Goal: Task Accomplishment & Management: Complete application form

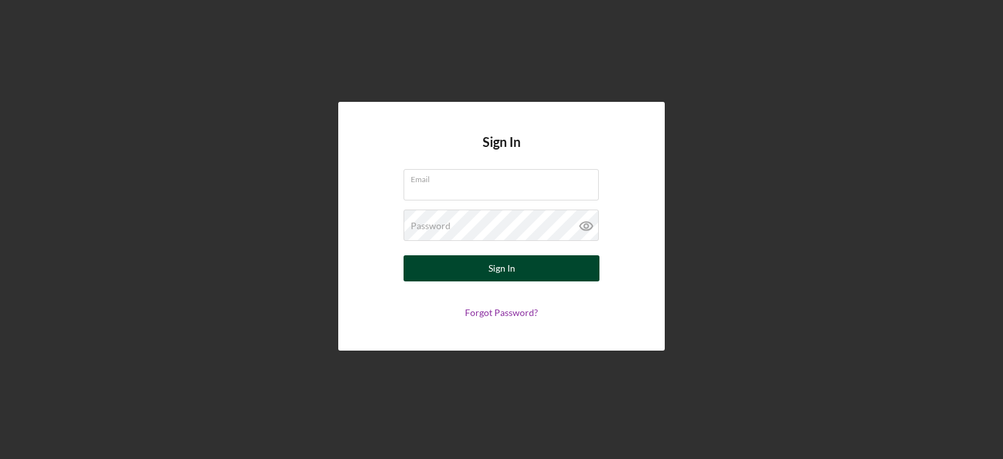
type input "[EMAIL_ADDRESS][DOMAIN_NAME]"
click at [479, 273] on button "Sign In" at bounding box center [502, 268] width 196 height 26
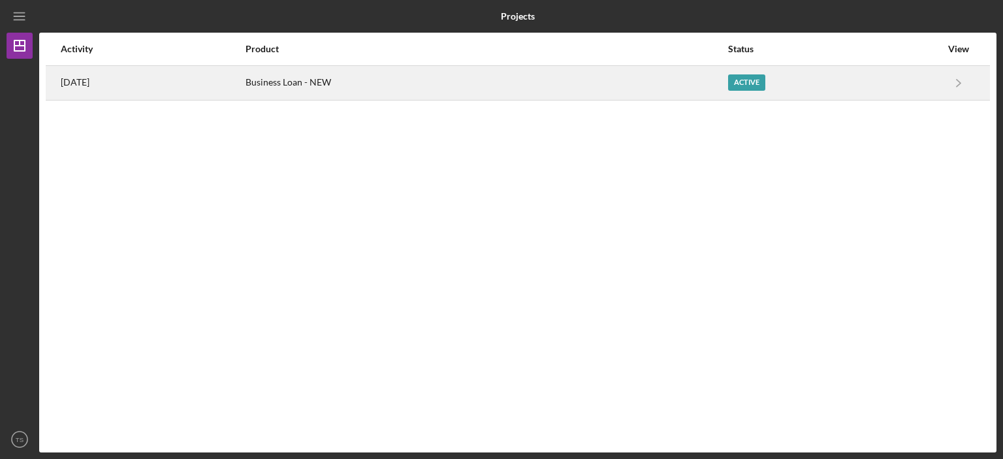
click at [120, 80] on div "[DATE]" at bounding box center [153, 83] width 184 height 33
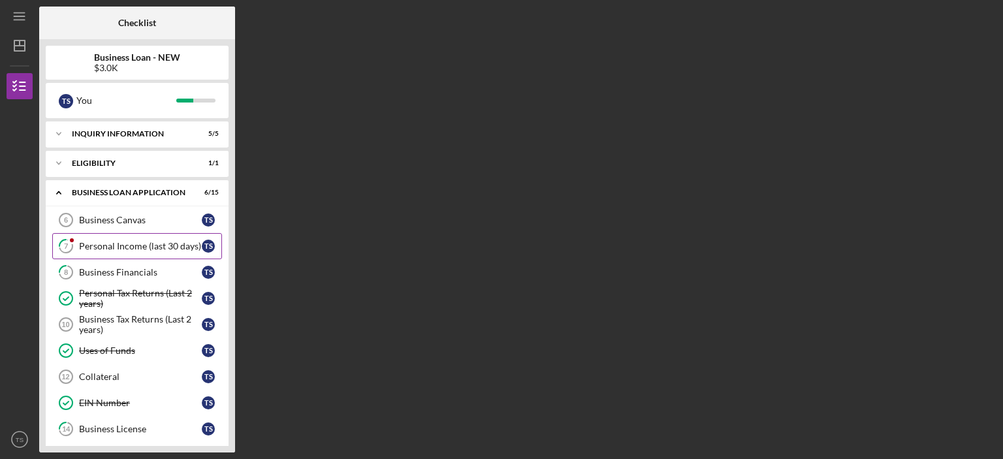
click at [151, 248] on div "Personal Income (last 30 days)" at bounding box center [140, 246] width 123 height 10
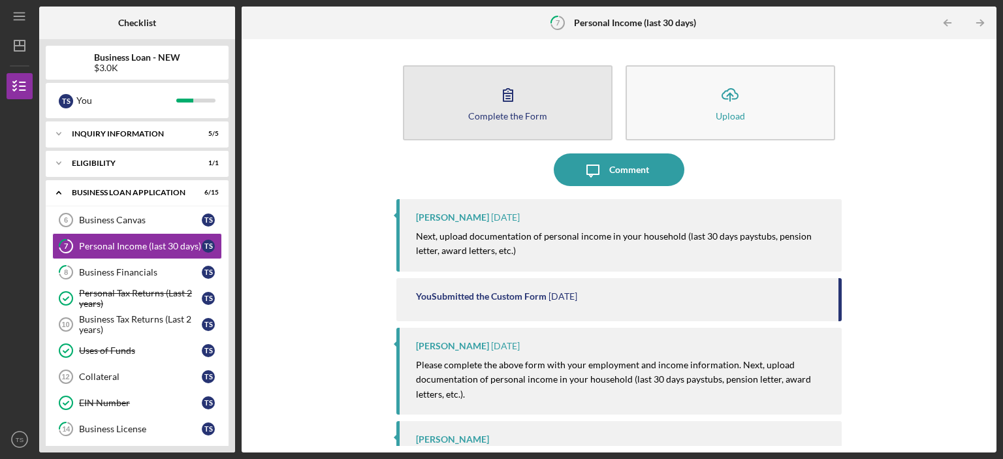
click at [487, 109] on button "Complete the Form Form" at bounding box center [508, 102] width 210 height 75
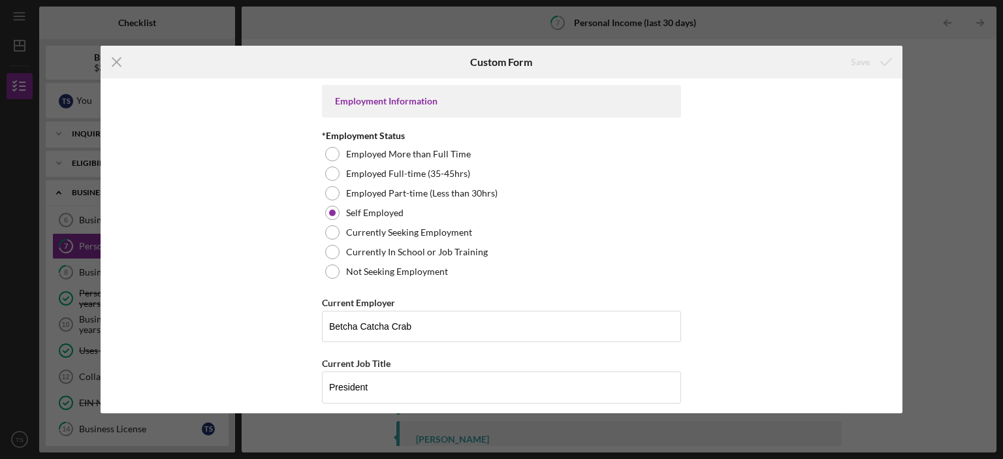
click at [109, 63] on icon "Icon/Menu Close" at bounding box center [117, 62] width 33 height 33
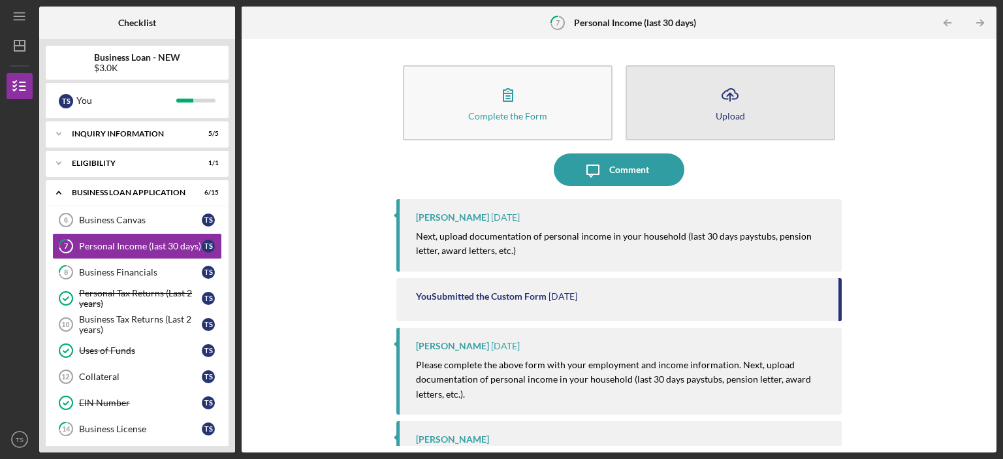
click at [715, 95] on icon "Icon/Upload" at bounding box center [730, 94] width 33 height 33
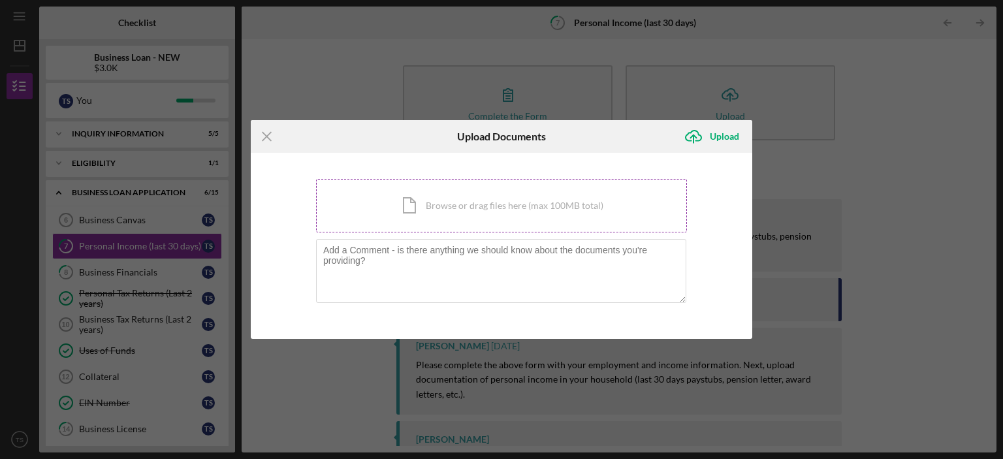
click at [502, 210] on div "Icon/Document Browse or drag files here (max 100MB total) Tap to choose files o…" at bounding box center [501, 206] width 371 height 54
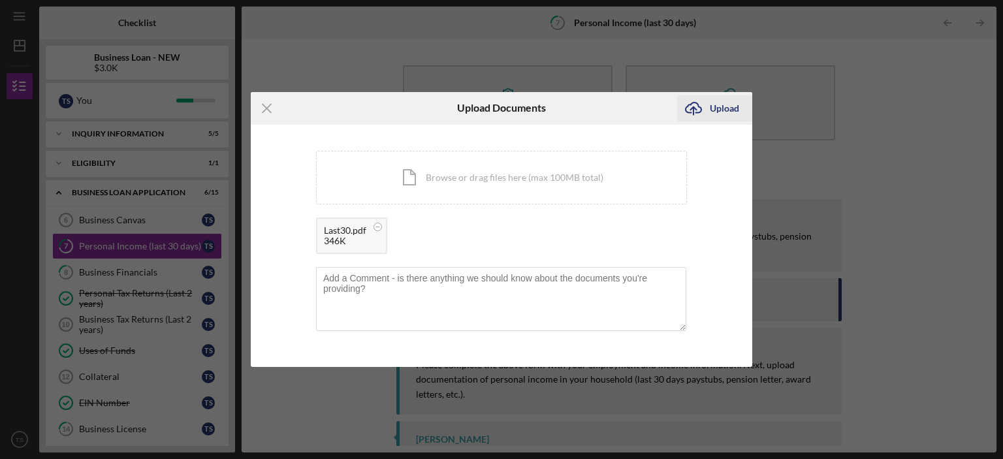
click at [723, 110] on div "Upload" at bounding box center [724, 108] width 29 height 26
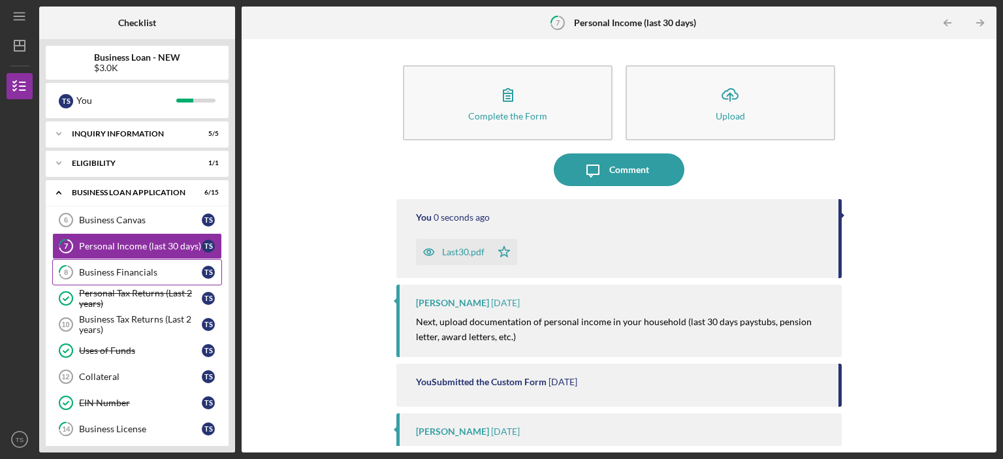
click at [140, 276] on div "Business Financials" at bounding box center [140, 272] width 123 height 10
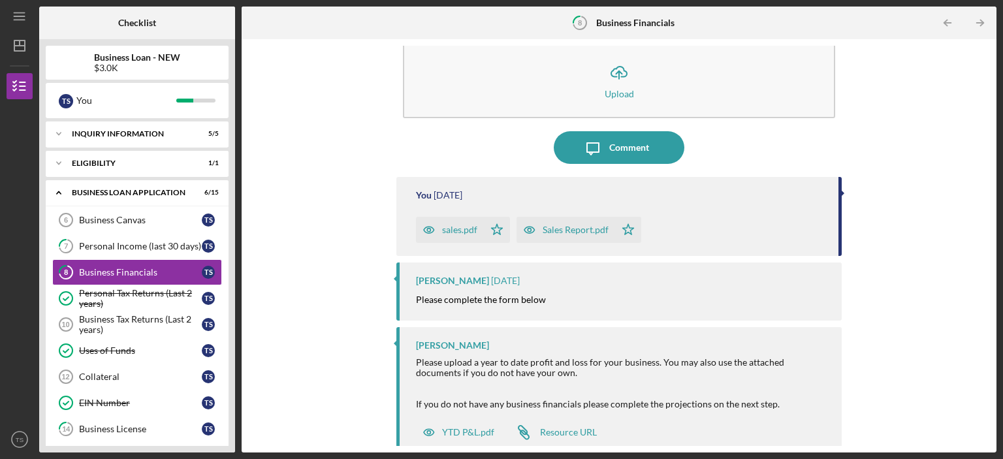
scroll to position [34, 0]
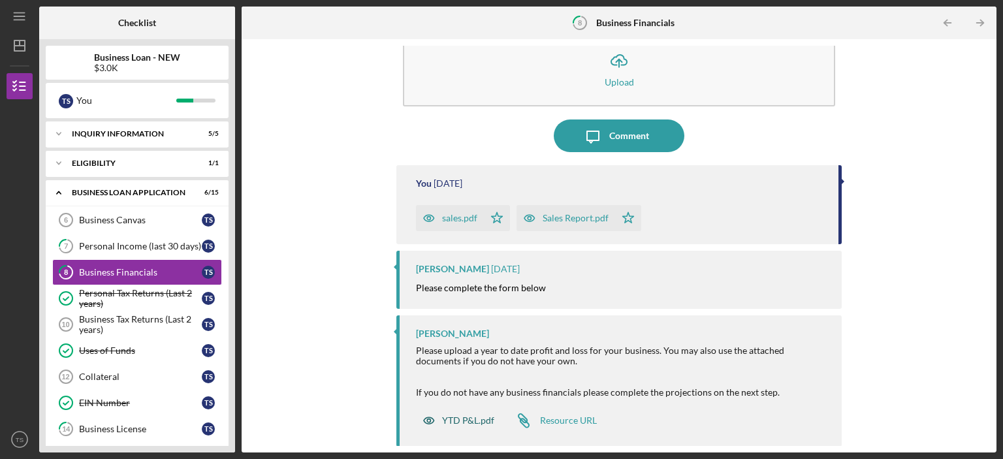
click at [467, 417] on div "YTD P&L.pdf" at bounding box center [468, 420] width 52 height 10
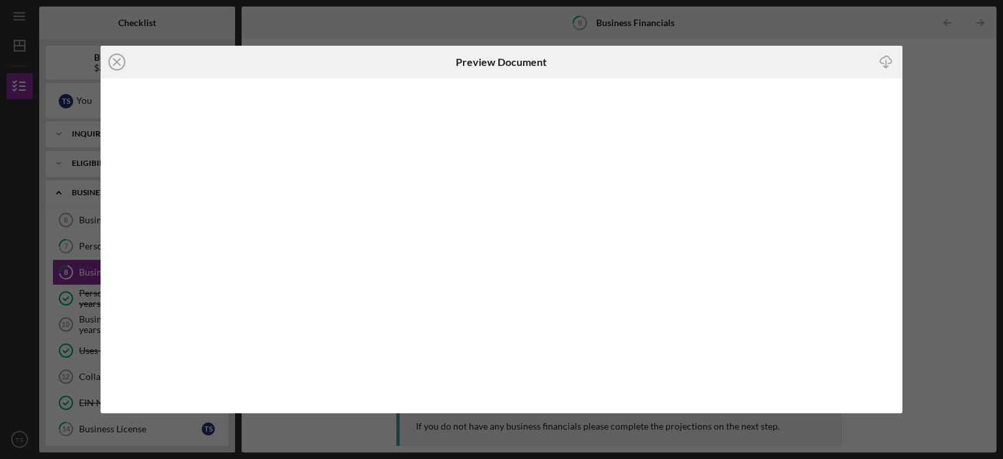
scroll to position [21, 0]
click at [888, 62] on icon "Icon/Download" at bounding box center [886, 62] width 29 height 29
click at [120, 64] on icon "Icon/Close" at bounding box center [117, 62] width 33 height 33
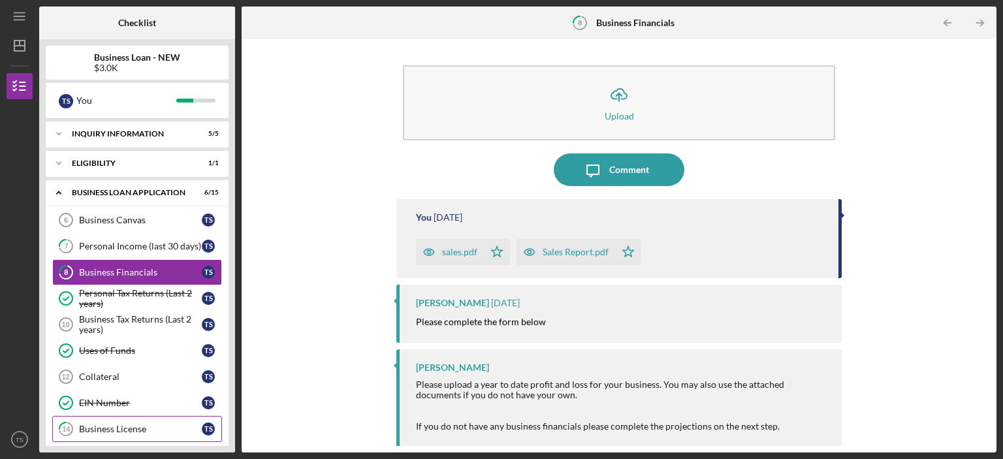
click at [165, 427] on div "Business License" at bounding box center [140, 429] width 123 height 10
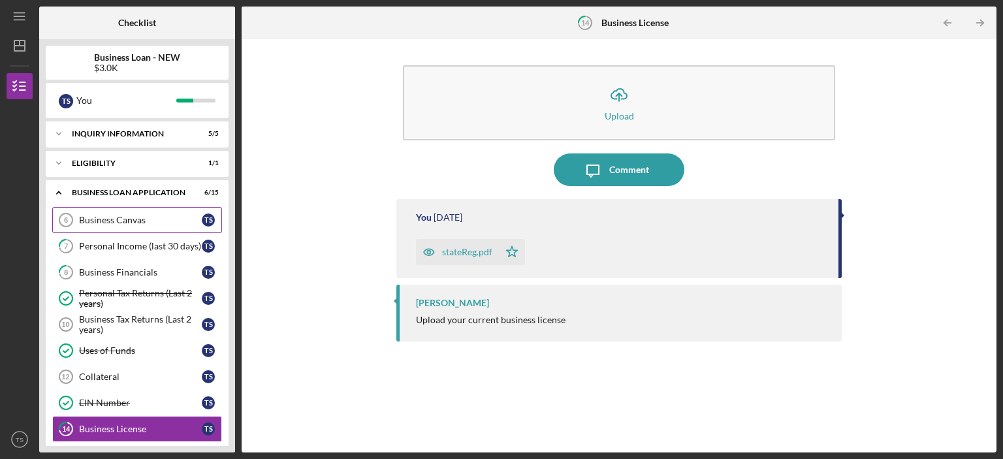
click at [132, 214] on link "Business Canvas 6 Business Canvas T S" at bounding box center [137, 220] width 170 height 26
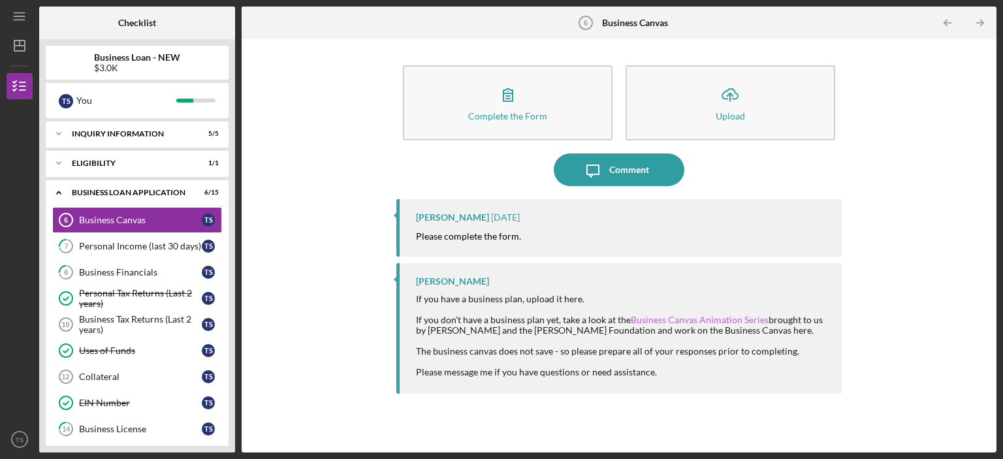
click at [650, 318] on link "Business Canvas Animation Series" at bounding box center [700, 319] width 138 height 11
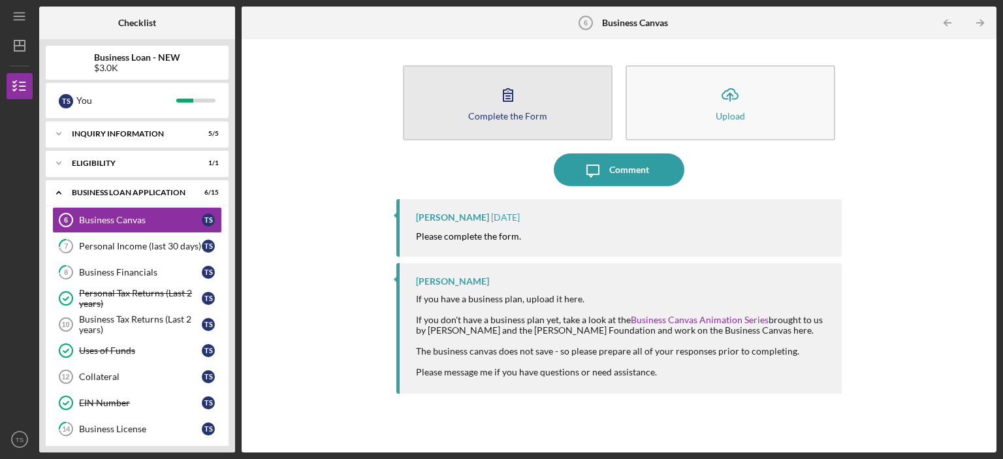
click at [486, 84] on button "Complete the Form Form" at bounding box center [508, 102] width 210 height 75
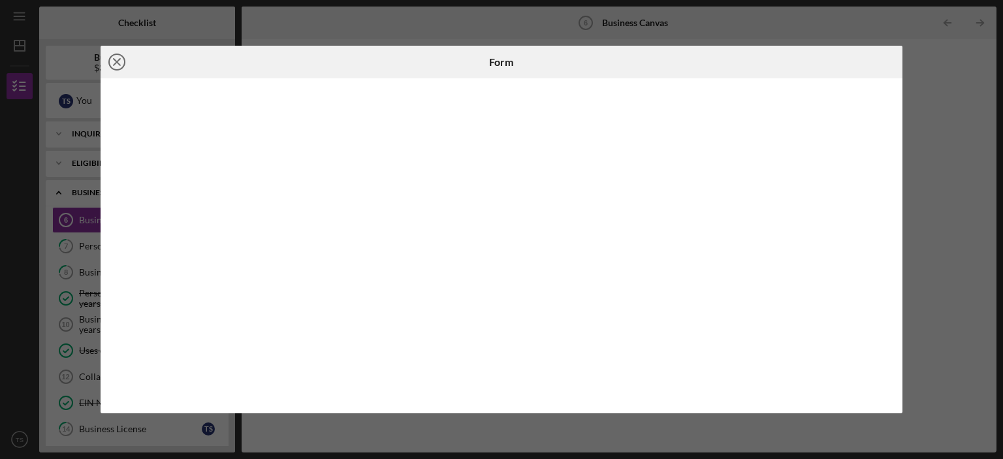
click at [117, 65] on icon "Icon/Close" at bounding box center [117, 62] width 33 height 33
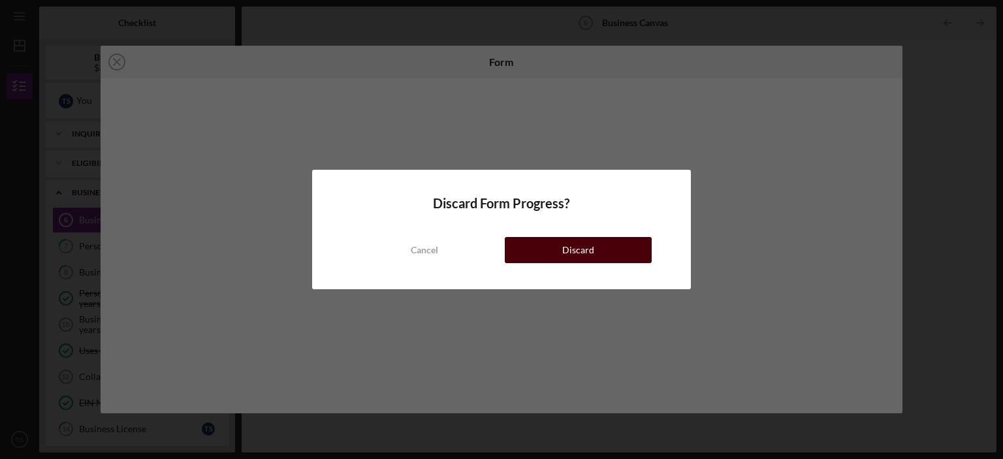
click at [521, 240] on button "Discard" at bounding box center [578, 250] width 147 height 26
